Goal: Transaction & Acquisition: Download file/media

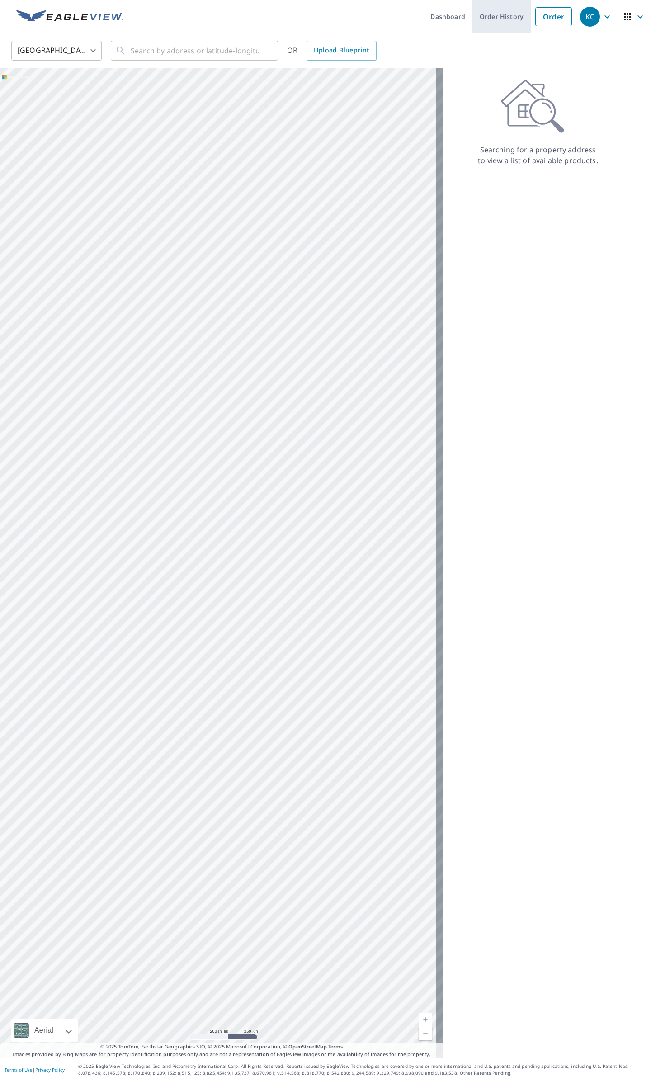
click at [495, 18] on link "Order History" at bounding box center [502, 16] width 58 height 33
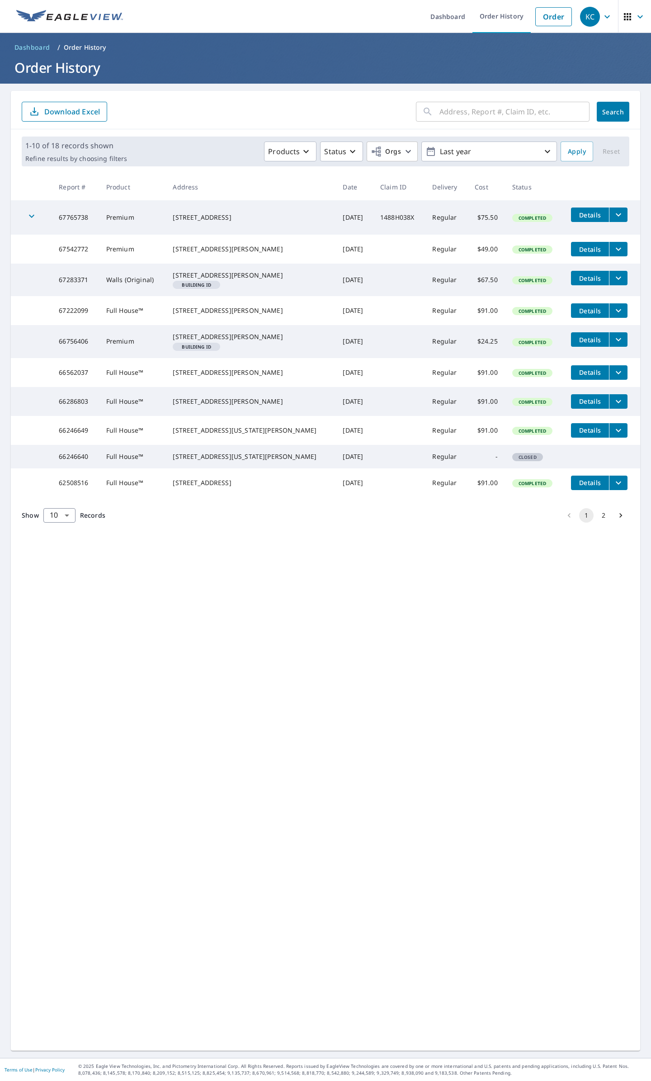
click at [76, 218] on td "67765738" at bounding box center [75, 217] width 47 height 34
copy td "67765738"
click at [614, 211] on button "filesDropdownBtn-67765738" at bounding box center [618, 215] width 19 height 14
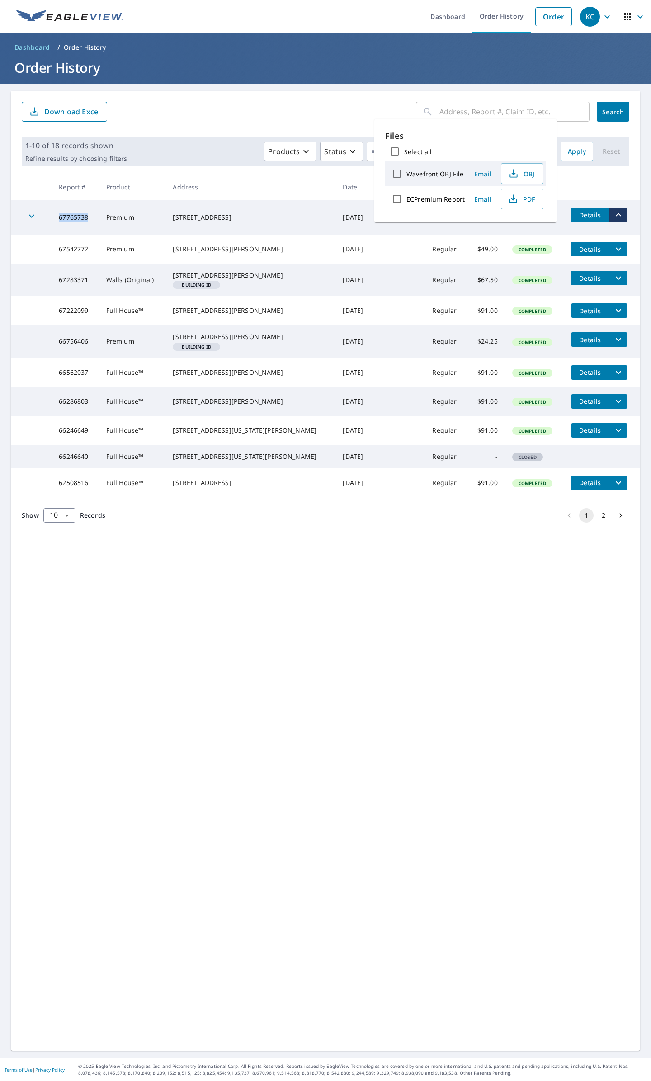
click at [112, 18] on img at bounding box center [69, 17] width 107 height 14
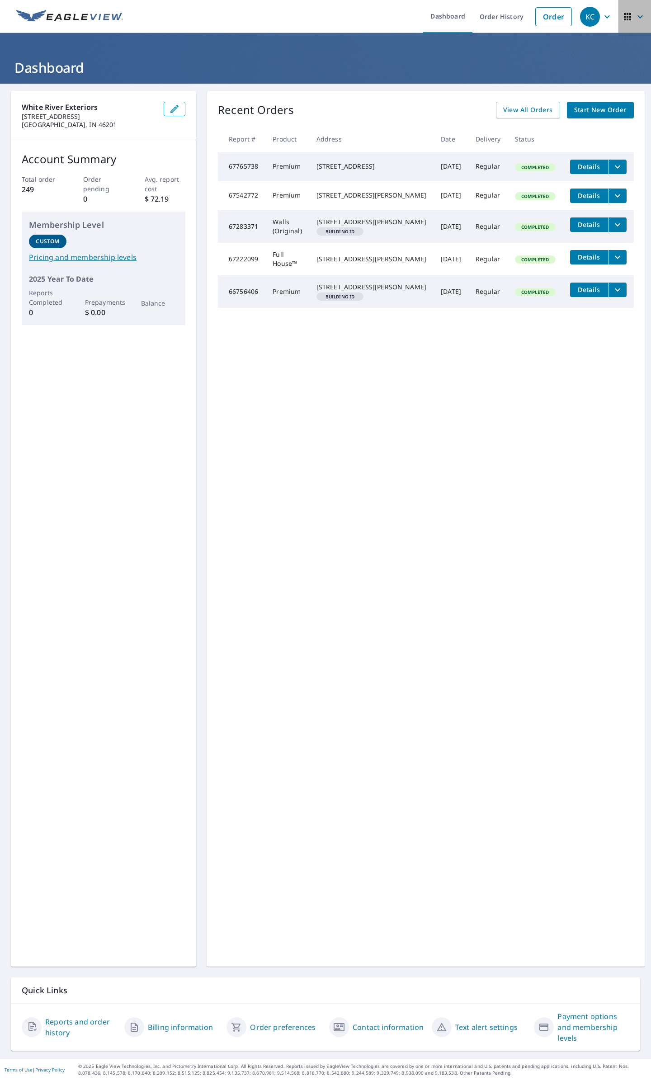
click at [624, 23] on span "button" at bounding box center [634, 17] width 25 height 22
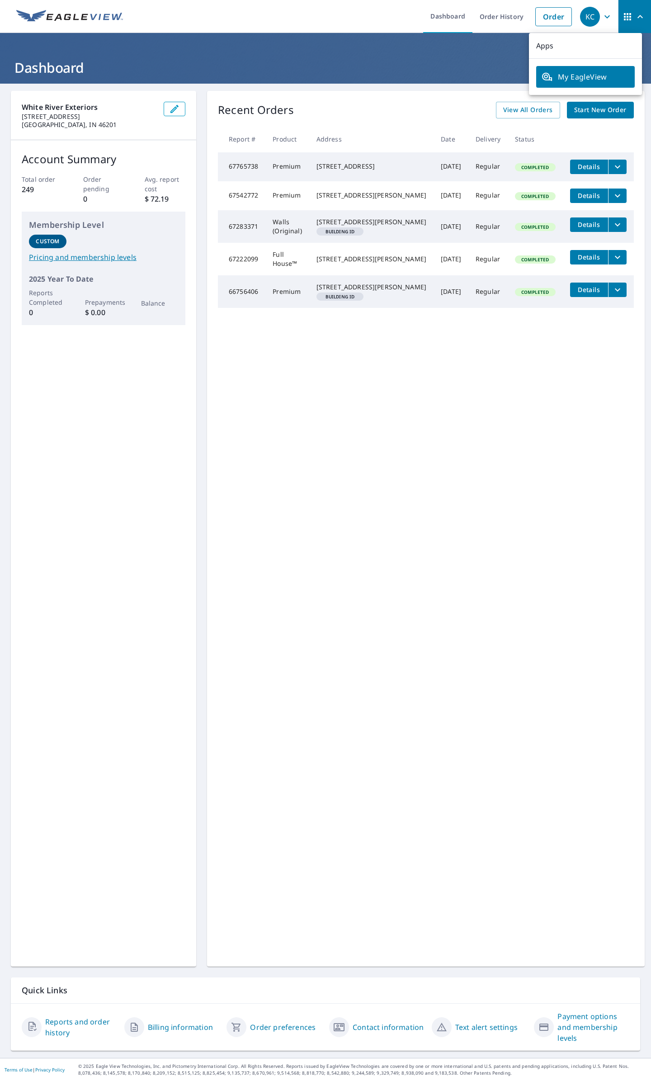
click at [568, 74] on span "My EagleView" at bounding box center [586, 76] width 88 height 11
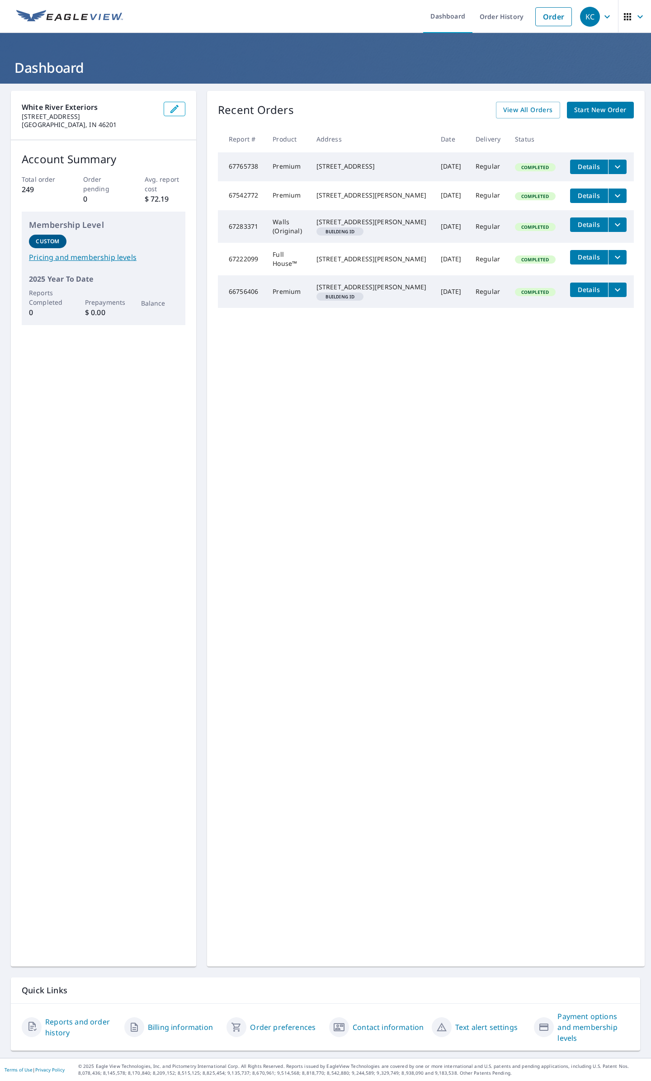
drag, startPoint x: 442, startPoint y: 800, endPoint x: 440, endPoint y: 795, distance: 5.7
click at [441, 798] on div "Recent Orders View All Orders Start New Order Report # Product Address Date Del…" at bounding box center [426, 529] width 438 height 876
drag, startPoint x: 534, startPoint y: 1073, endPoint x: 604, endPoint y: 1076, distance: 70.2
click at [601, 1077] on footer "Terms of Use | Privacy Policy © 2025 Eagle View Technologies, Inc. and Pictomet…" at bounding box center [325, 1069] width 651 height 23
drag, startPoint x: 541, startPoint y: 580, endPoint x: 572, endPoint y: 520, distance: 67.4
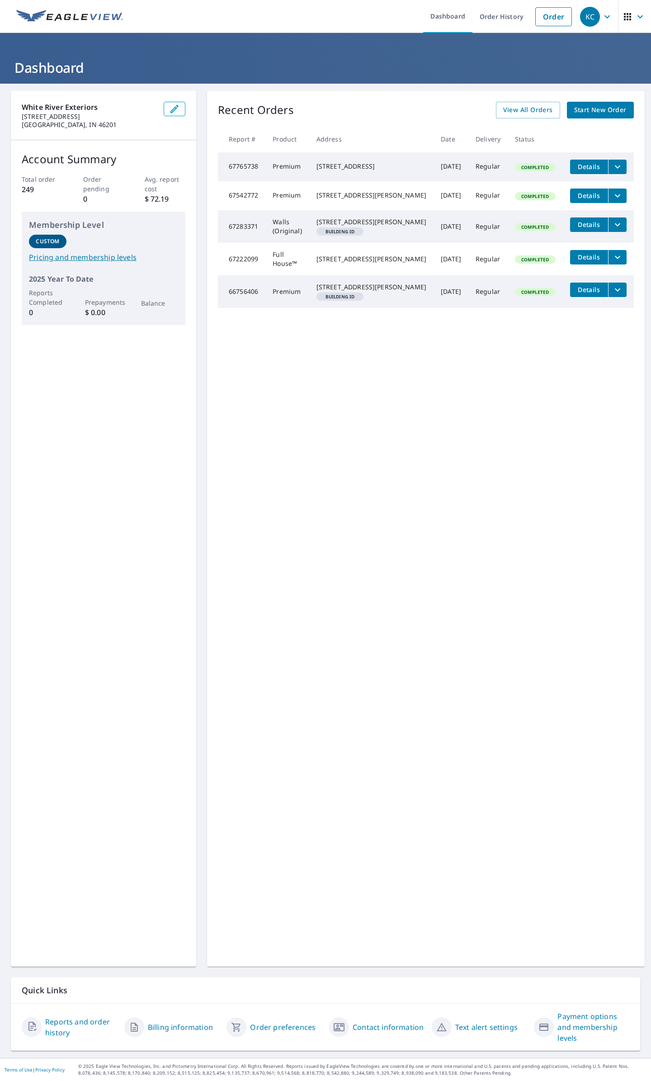
click at [574, 525] on div "Recent Orders View All Orders Start New Order Report # Product Address Date Del…" at bounding box center [426, 529] width 438 height 876
click at [615, 167] on icon "filesDropdownBtn-67765738" at bounding box center [617, 166] width 5 height 3
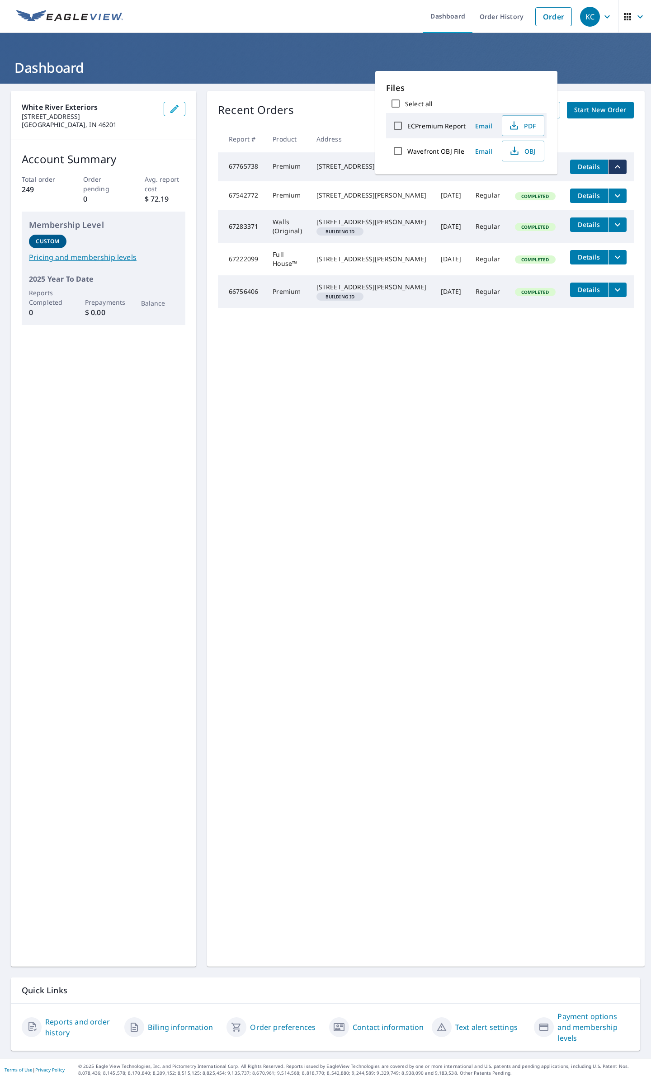
click at [577, 164] on span "Details" at bounding box center [589, 166] width 27 height 9
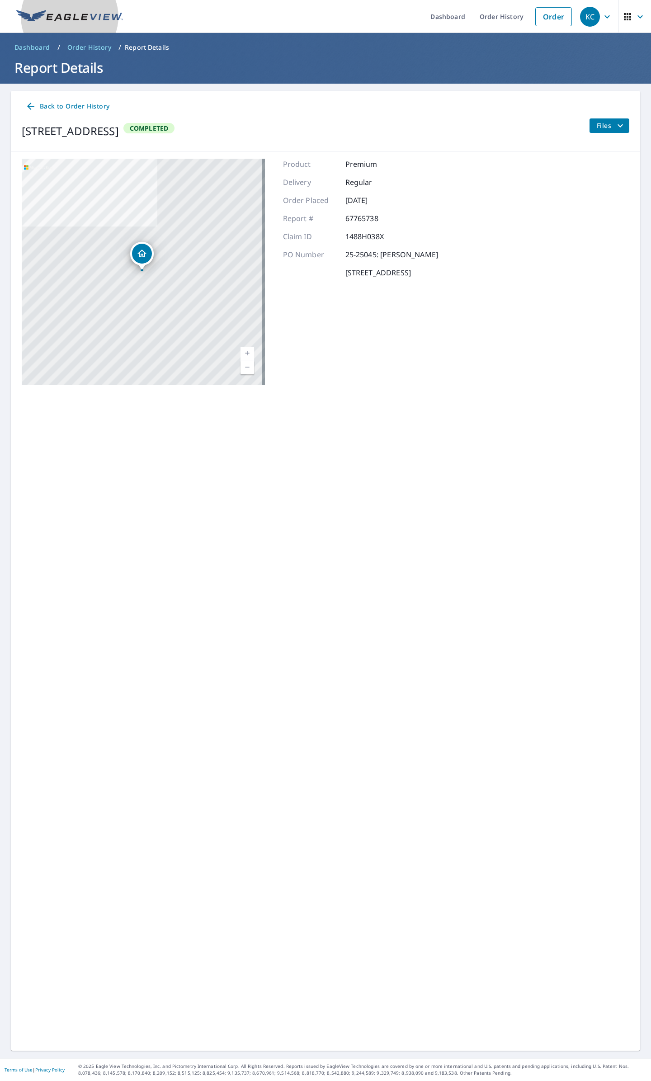
click at [77, 5] on link at bounding box center [70, 16] width 118 height 33
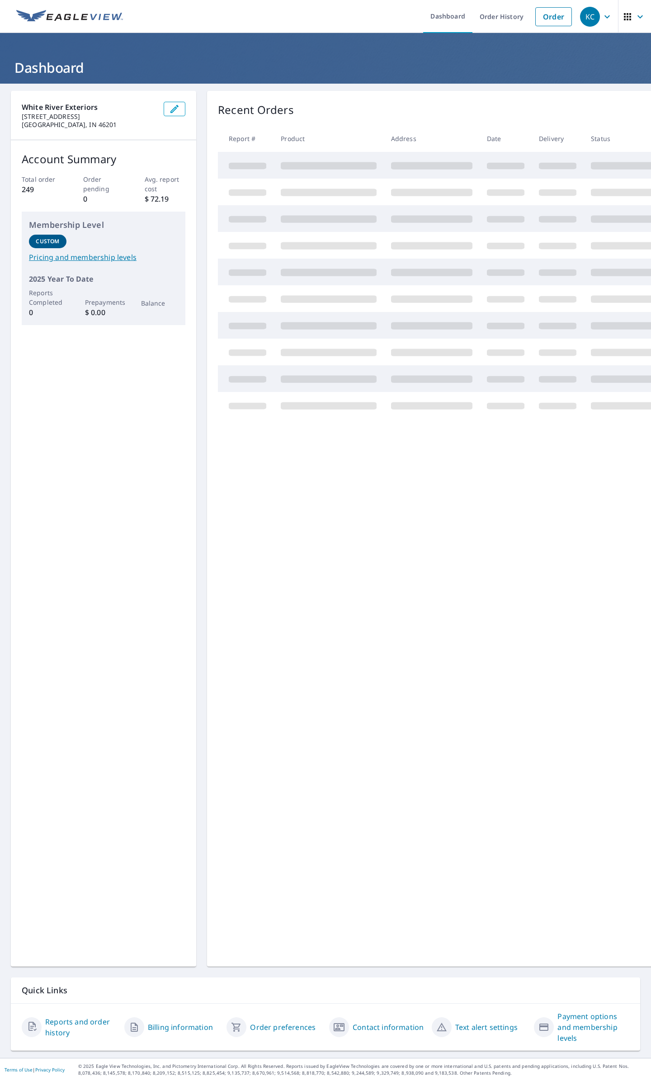
click at [605, 12] on icon "button" at bounding box center [607, 16] width 11 height 11
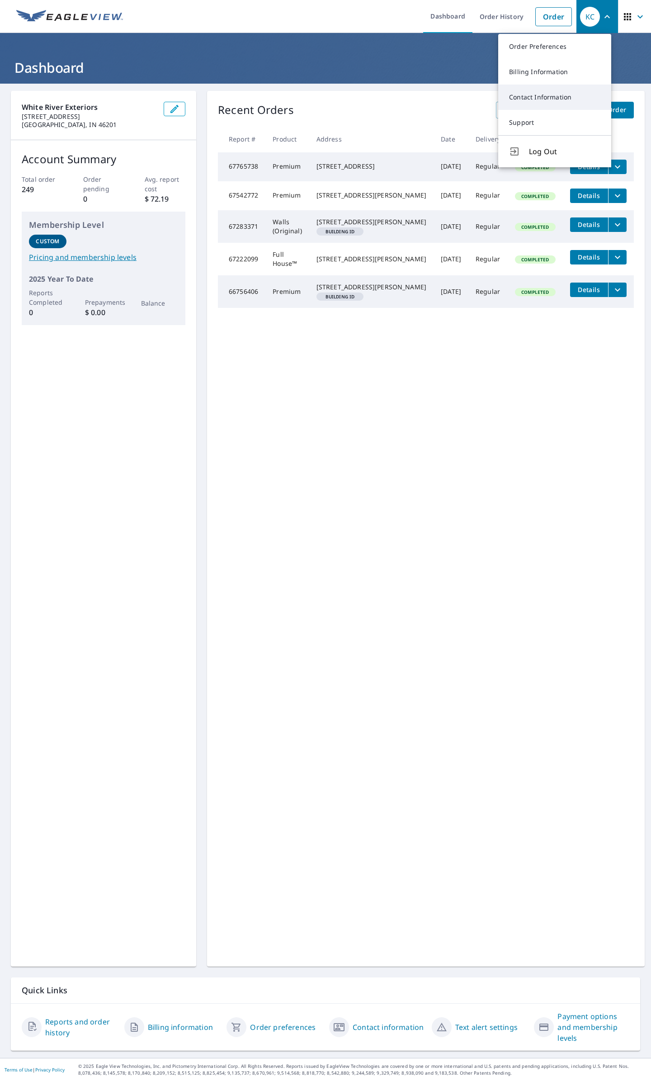
click at [553, 99] on link "Contact Information" at bounding box center [554, 97] width 113 height 25
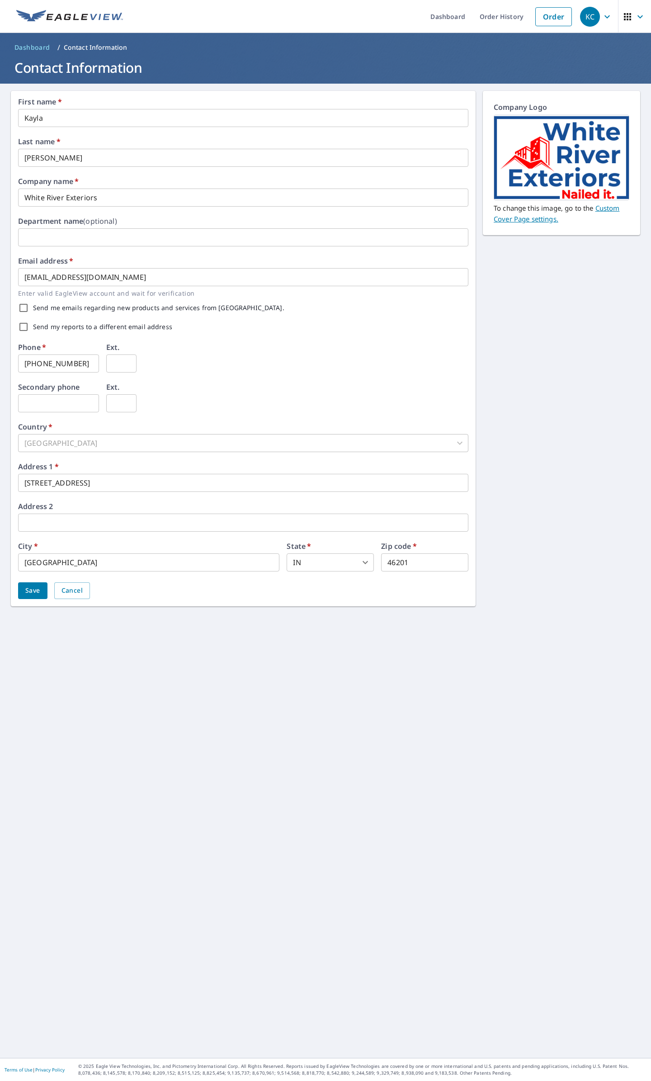
click at [587, 11] on div "KC" at bounding box center [590, 17] width 20 height 20
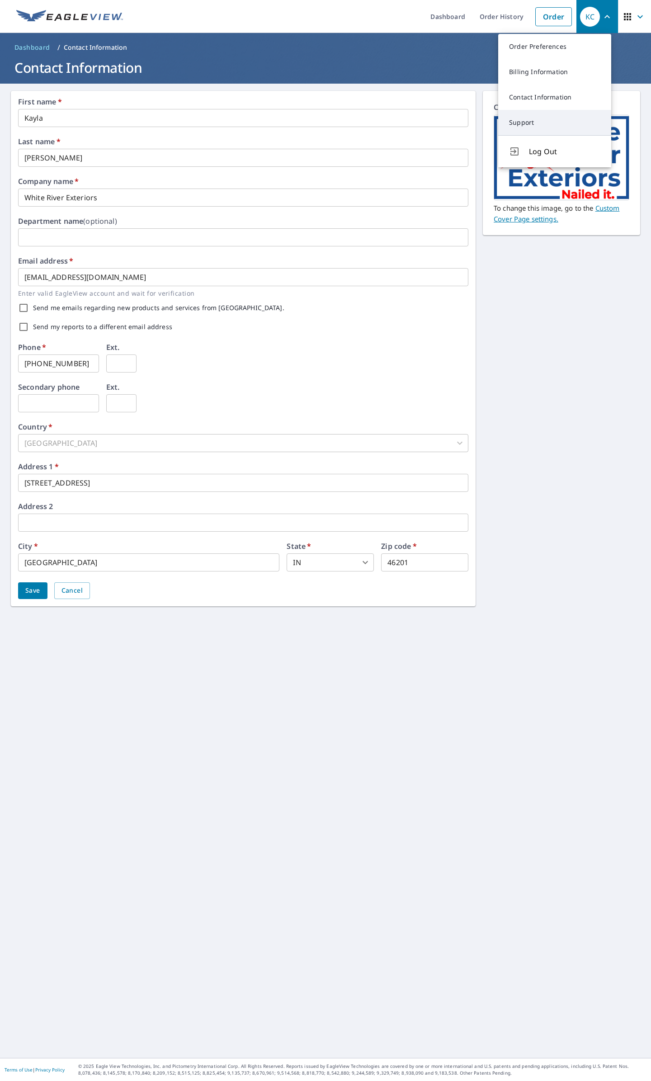
click at [544, 124] on link "Support" at bounding box center [554, 122] width 113 height 25
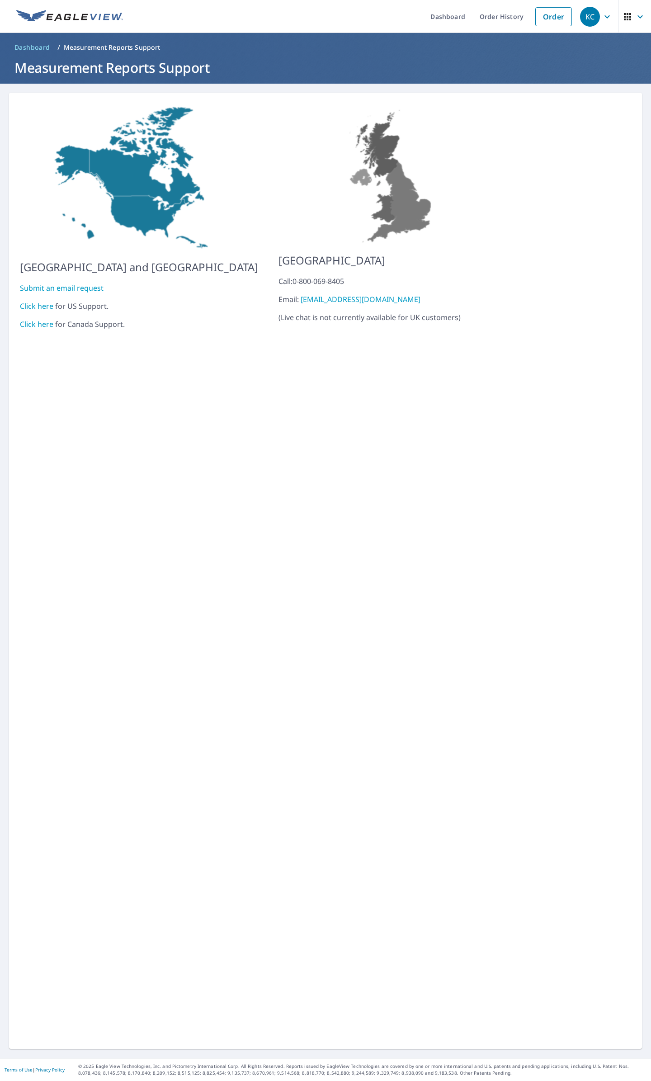
click at [42, 301] on link "Click here" at bounding box center [36, 306] width 33 height 10
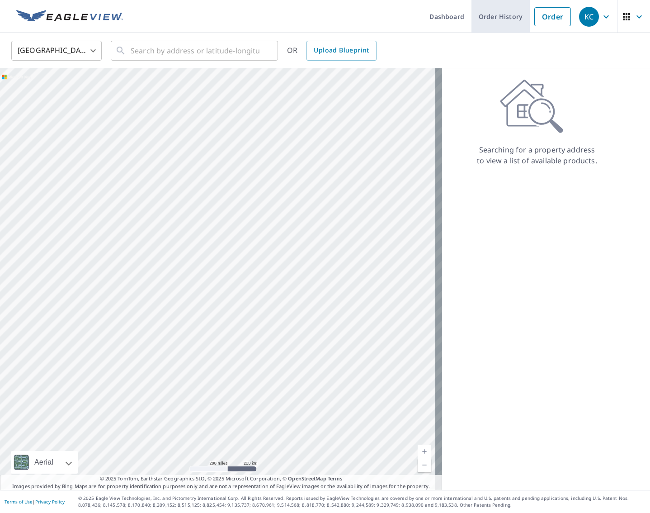
click at [493, 7] on link "Order History" at bounding box center [501, 16] width 58 height 33
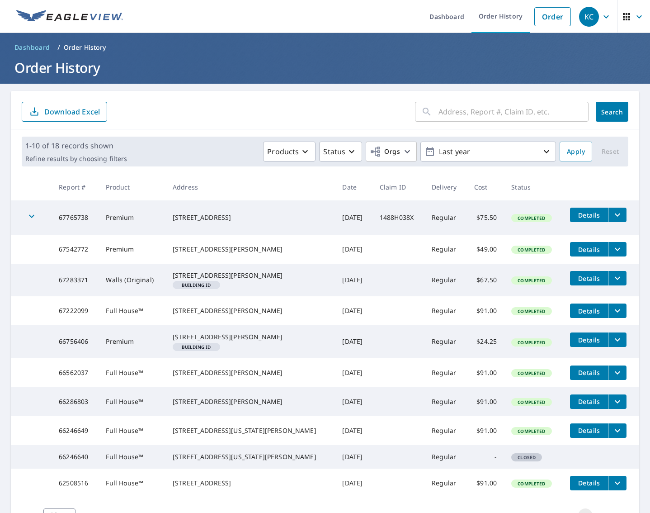
click at [577, 219] on button "Details" at bounding box center [589, 215] width 38 height 14
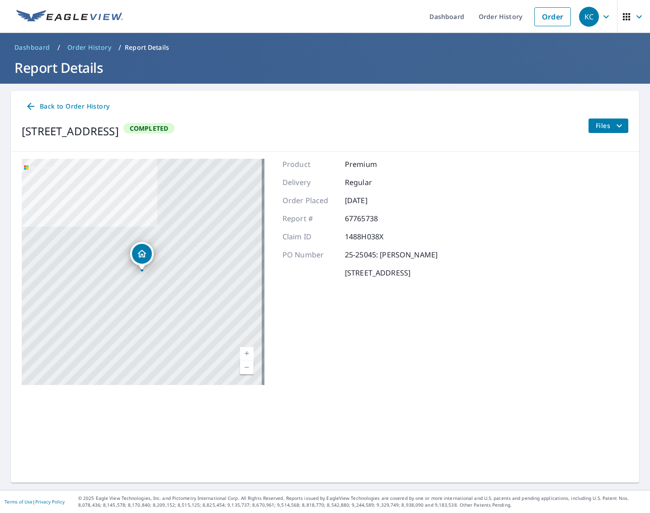
click at [625, 123] on div "Back to Order History 719 E State Road 28 Alexandria, IN 46001 Completed Files" at bounding box center [325, 121] width 629 height 61
click at [617, 124] on icon "filesDropdownBtn-67765738" at bounding box center [619, 125] width 5 height 3
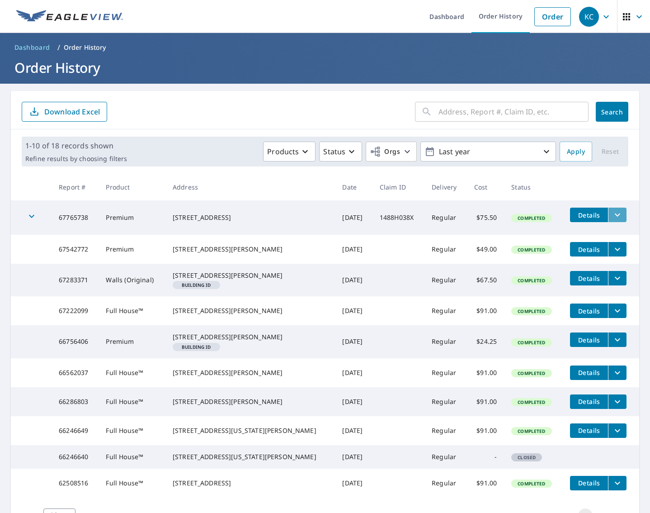
click at [615, 214] on icon "filesDropdownBtn-67765738" at bounding box center [617, 214] width 5 height 3
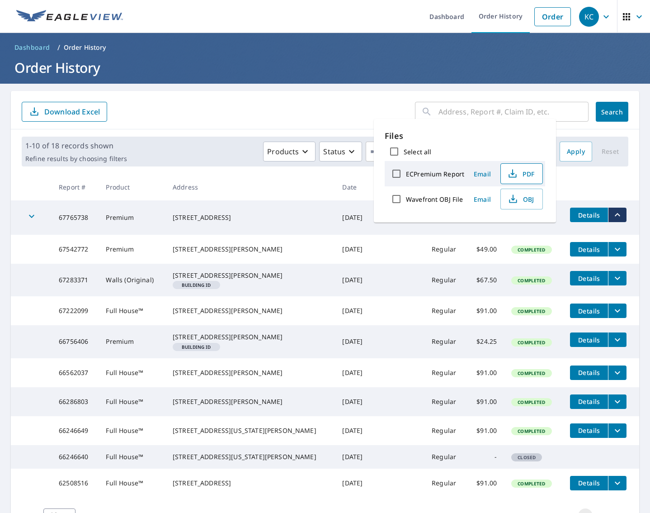
click at [520, 174] on span "PDF" at bounding box center [520, 173] width 29 height 11
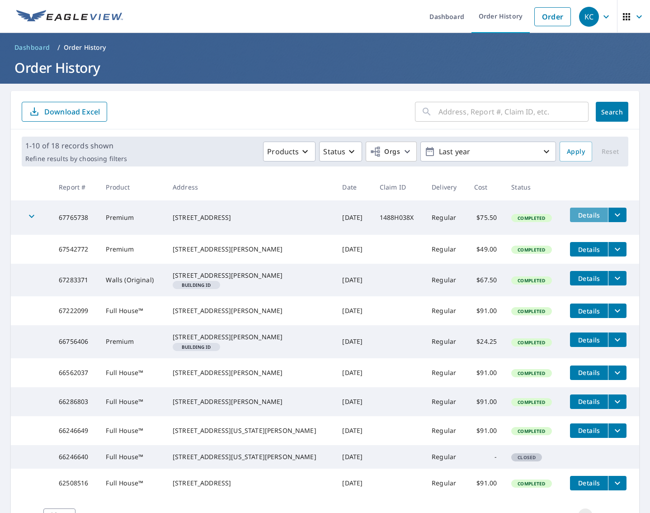
click at [579, 215] on span "Details" at bounding box center [589, 215] width 27 height 9
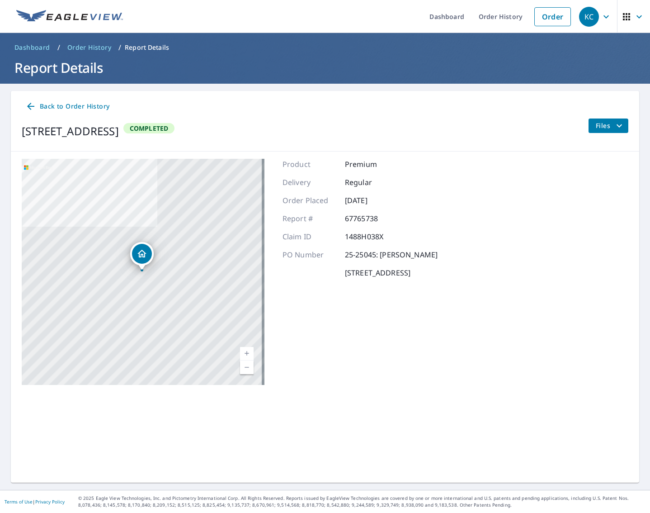
click at [603, 127] on span "Files" at bounding box center [610, 125] width 29 height 11
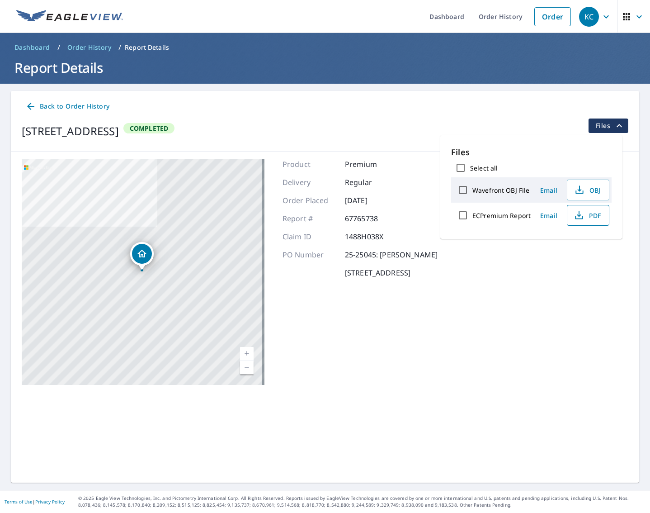
click at [580, 213] on icon "button" at bounding box center [579, 215] width 11 height 11
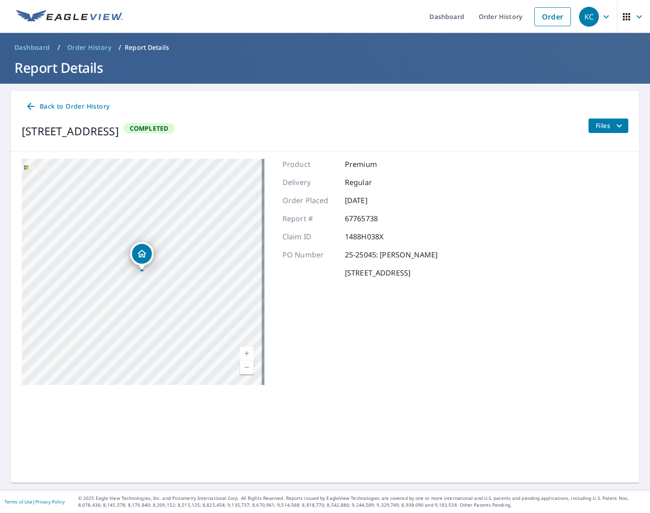
click at [588, 128] on button "Files" at bounding box center [608, 125] width 40 height 14
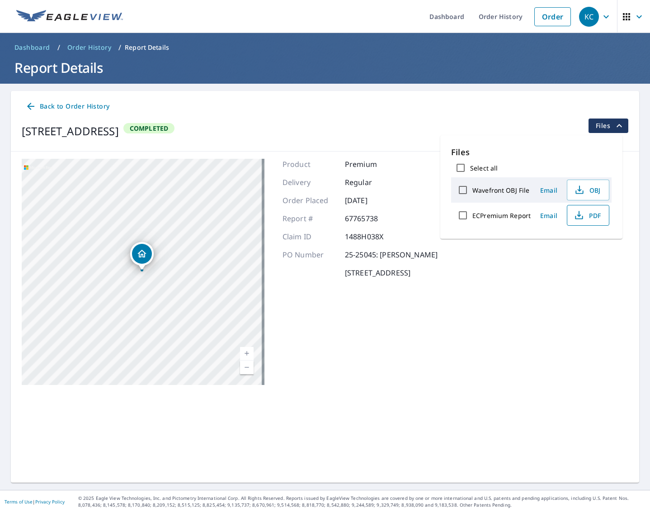
click at [588, 214] on span "PDF" at bounding box center [587, 215] width 29 height 11
click at [98, 47] on span "Order History" at bounding box center [89, 47] width 44 height 9
